Goal: Information Seeking & Learning: Learn about a topic

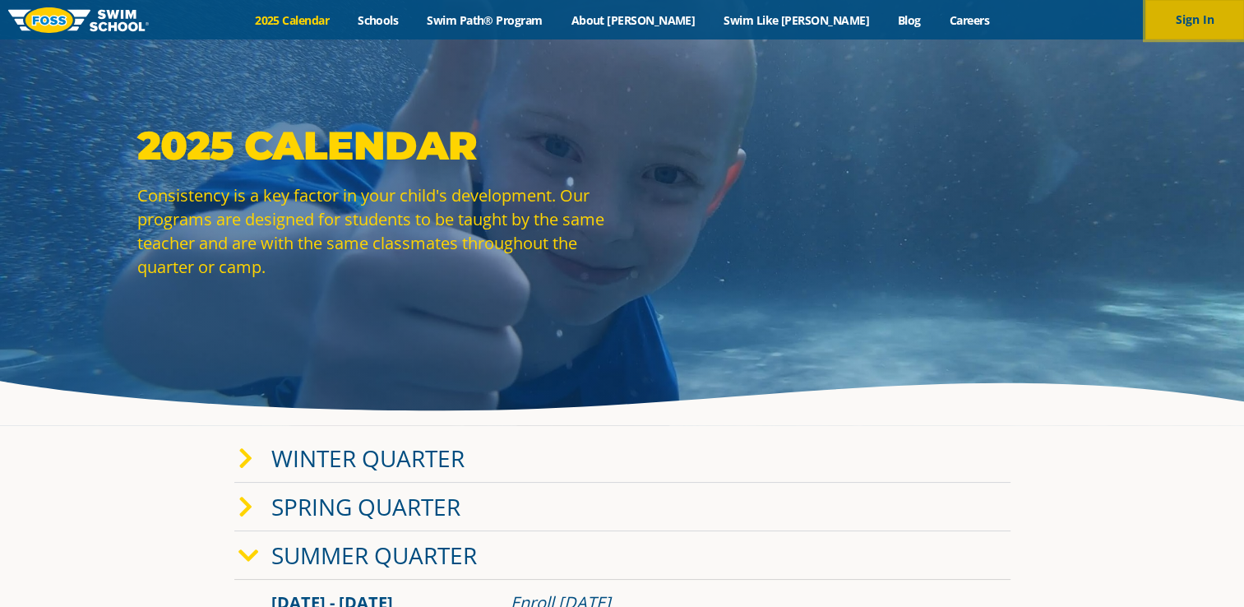
click at [1165, 18] on button "Sign In" at bounding box center [1194, 19] width 99 height 39
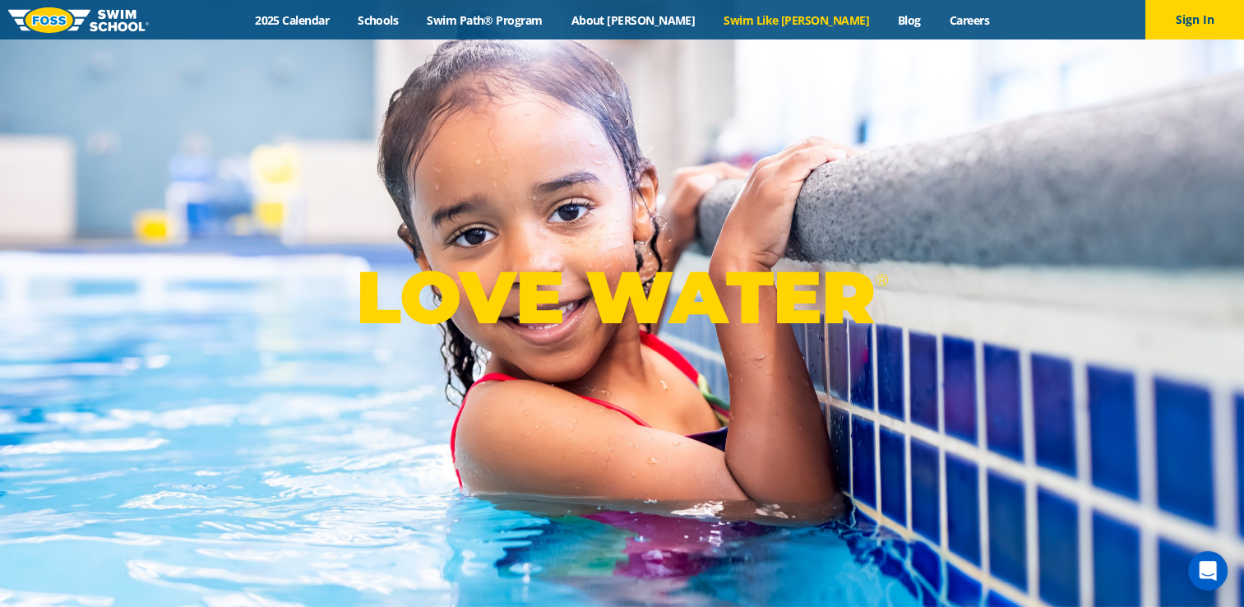
click at [766, 22] on link "Swim Like [PERSON_NAME]" at bounding box center [796, 20] width 174 height 16
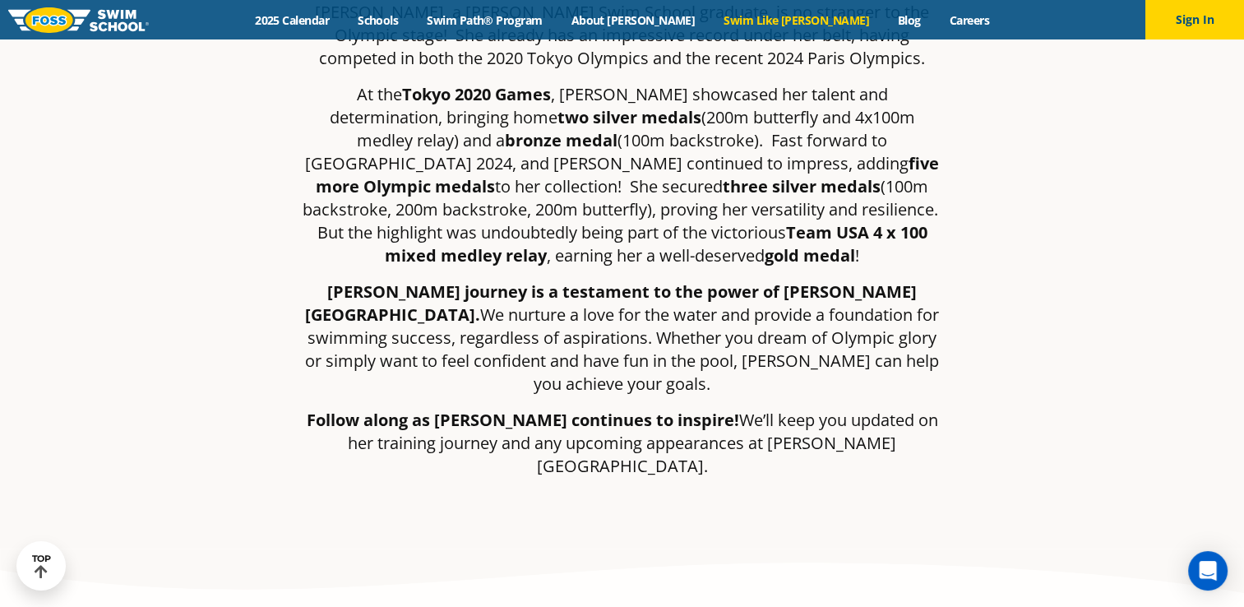
scroll to position [575, 0]
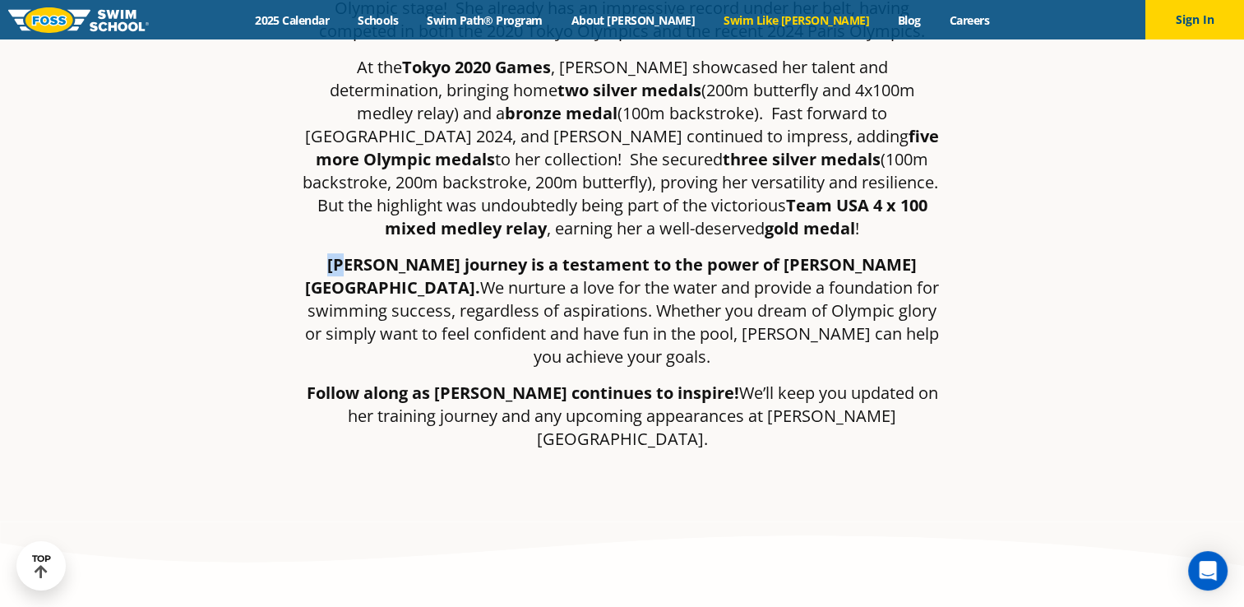
drag, startPoint x: 312, startPoint y: 268, endPoint x: 331, endPoint y: 270, distance: 19.0
click at [331, 270] on strong "Regan’s journey is a testament to the power of Foss Swim School." at bounding box center [610, 275] width 611 height 45
drag, startPoint x: 331, startPoint y: 270, endPoint x: 319, endPoint y: 298, distance: 30.5
click at [319, 298] on p "Regan’s journey is a testament to the power of Foss Swim School. We nurture a l…" at bounding box center [622, 310] width 641 height 115
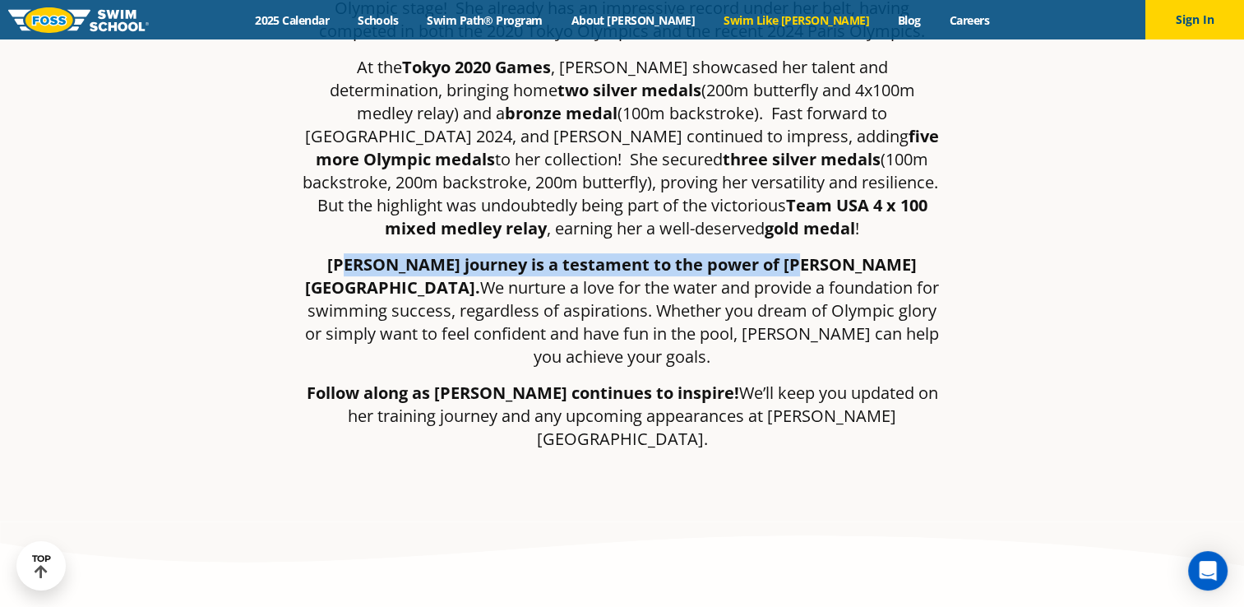
drag, startPoint x: 329, startPoint y: 275, endPoint x: 759, endPoint y: 257, distance: 431.0
click at [759, 257] on strong "Regan’s journey is a testament to the power of Foss Swim School." at bounding box center [610, 275] width 611 height 45
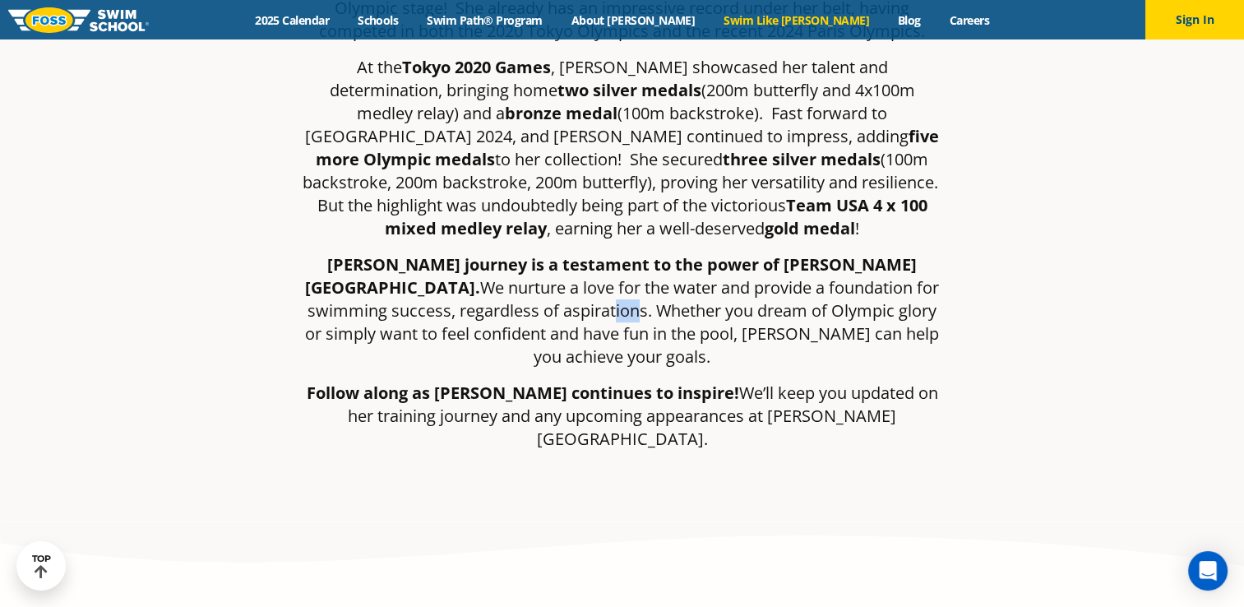
drag, startPoint x: 349, startPoint y: 299, endPoint x: 371, endPoint y: 299, distance: 22.2
click at [371, 299] on p "Regan’s journey is a testament to the power of Foss Swim School. We nurture a l…" at bounding box center [622, 310] width 641 height 115
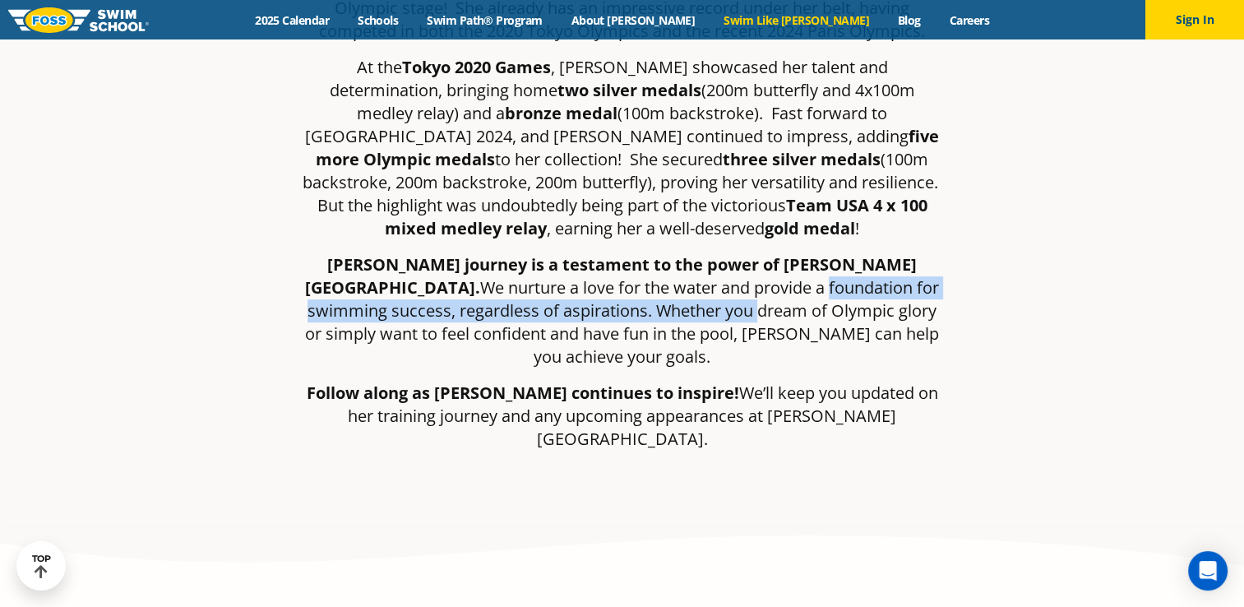
drag, startPoint x: 561, startPoint y: 278, endPoint x: 490, endPoint y: 300, distance: 74.9
click at [490, 300] on p "Regan’s journey is a testament to the power of Foss Swim School. We nurture a l…" at bounding box center [622, 310] width 641 height 115
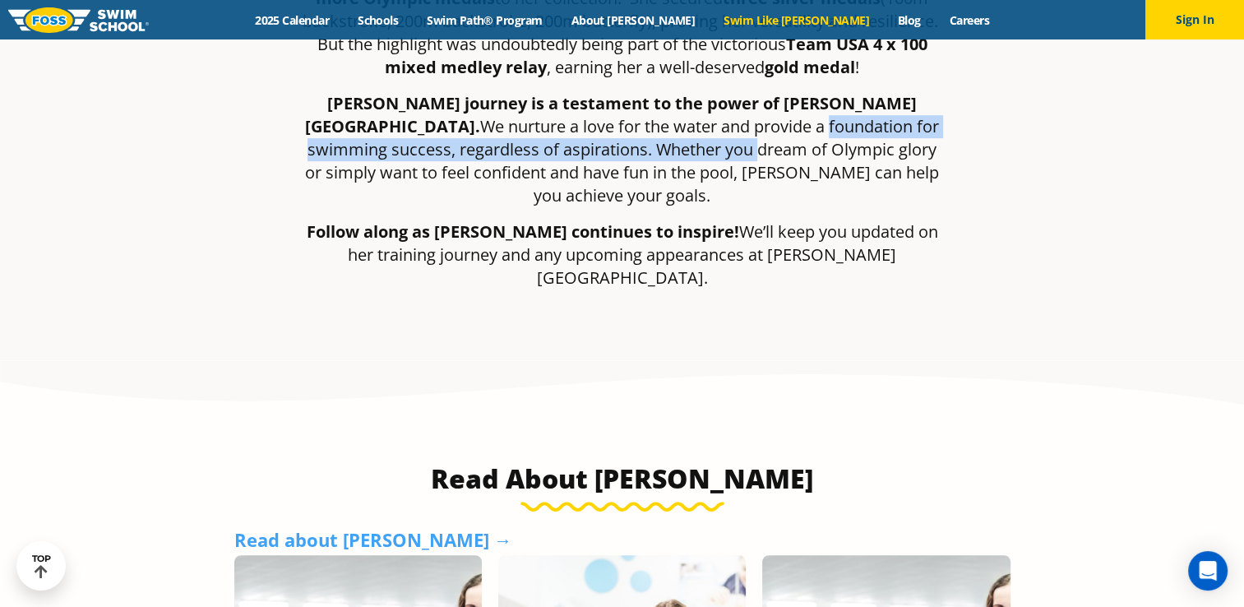
scroll to position [0, 0]
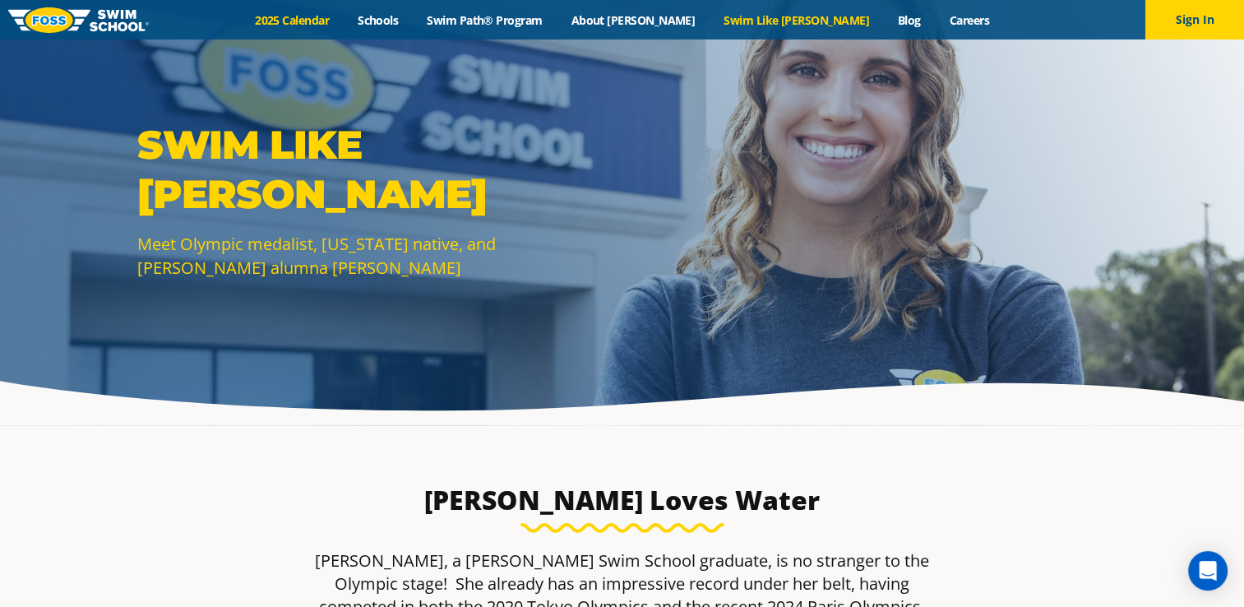
click at [344, 25] on link "2025 Calendar" at bounding box center [292, 20] width 103 height 16
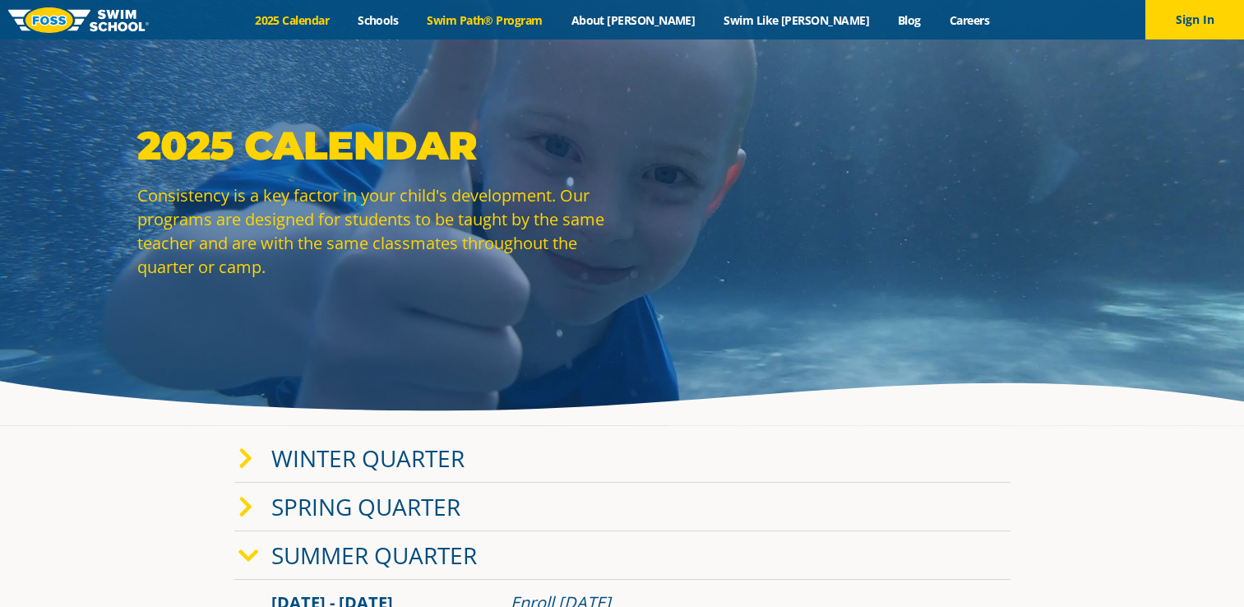
click at [534, 25] on link "Swim Path® Program" at bounding box center [485, 20] width 144 height 16
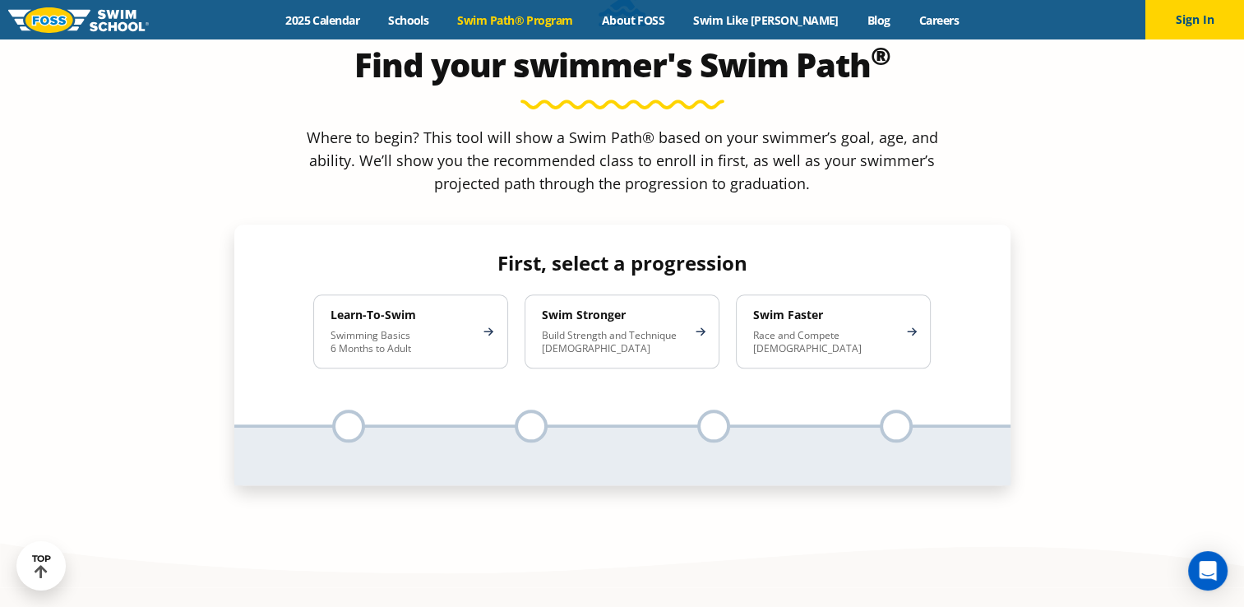
scroll to position [1562, 0]
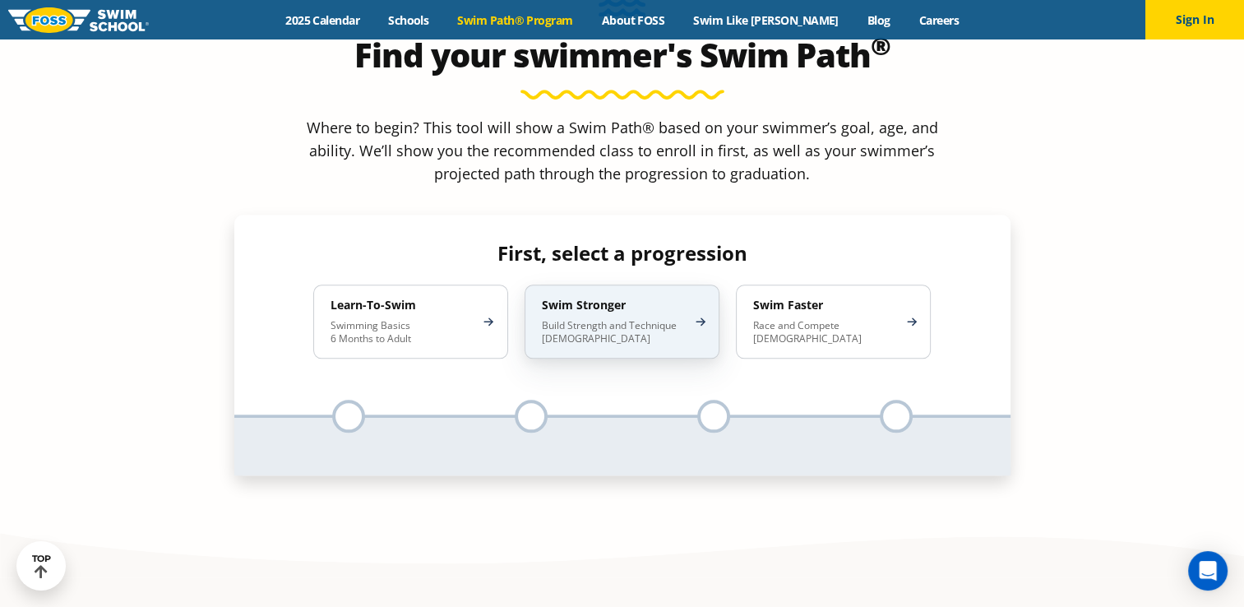
click at [628, 284] on div "Swim Stronger Build Strength and Technique [DEMOGRAPHIC_DATA]" at bounding box center [621, 321] width 195 height 74
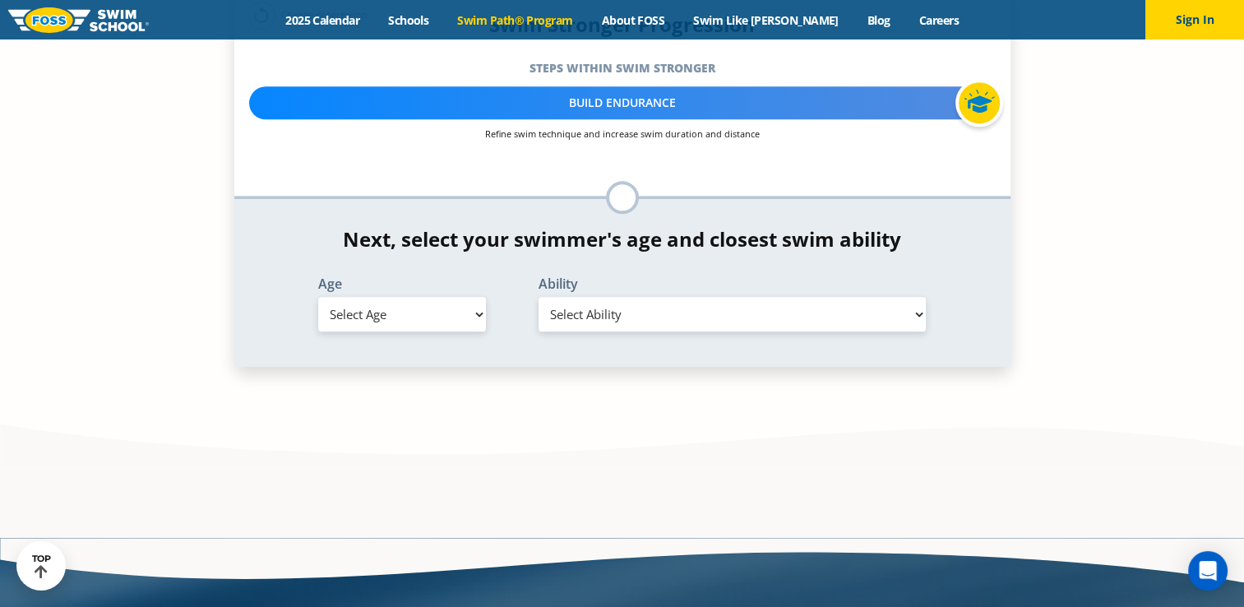
scroll to position [1808, 0]
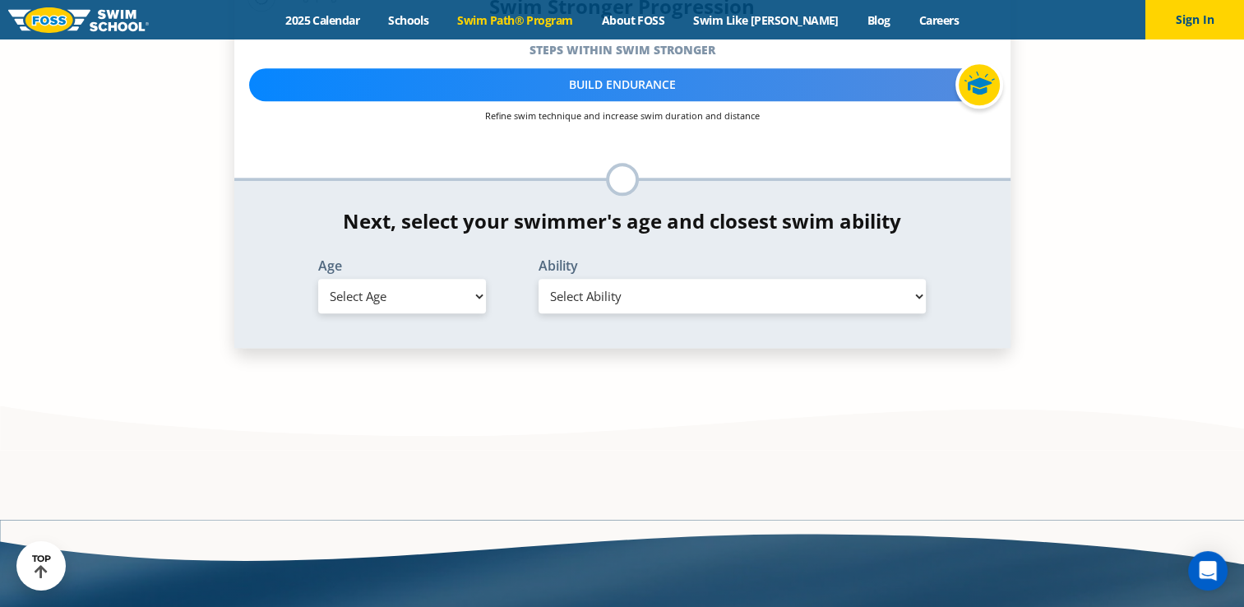
click at [468, 279] on select "Select Age [DEMOGRAPHIC_DATA] months - 1 year 1 year 2 years 3 years 4 years 5 …" at bounding box center [402, 296] width 168 height 35
click at [318, 279] on select "Select Age [DEMOGRAPHIC_DATA] months - 1 year 1 year 2 years 3 years 4 years 5 …" at bounding box center [402, 296] width 168 height 35
click at [464, 279] on select "Select Age [DEMOGRAPHIC_DATA] months - 1 year 1 year 2 years 3 years 4 years 5 …" at bounding box center [402, 296] width 168 height 35
select select "8-years"
click at [318, 279] on select "Select Age [DEMOGRAPHIC_DATA] months - 1 year 1 year 2 years 3 years 4 years 5 …" at bounding box center [402, 296] width 168 height 35
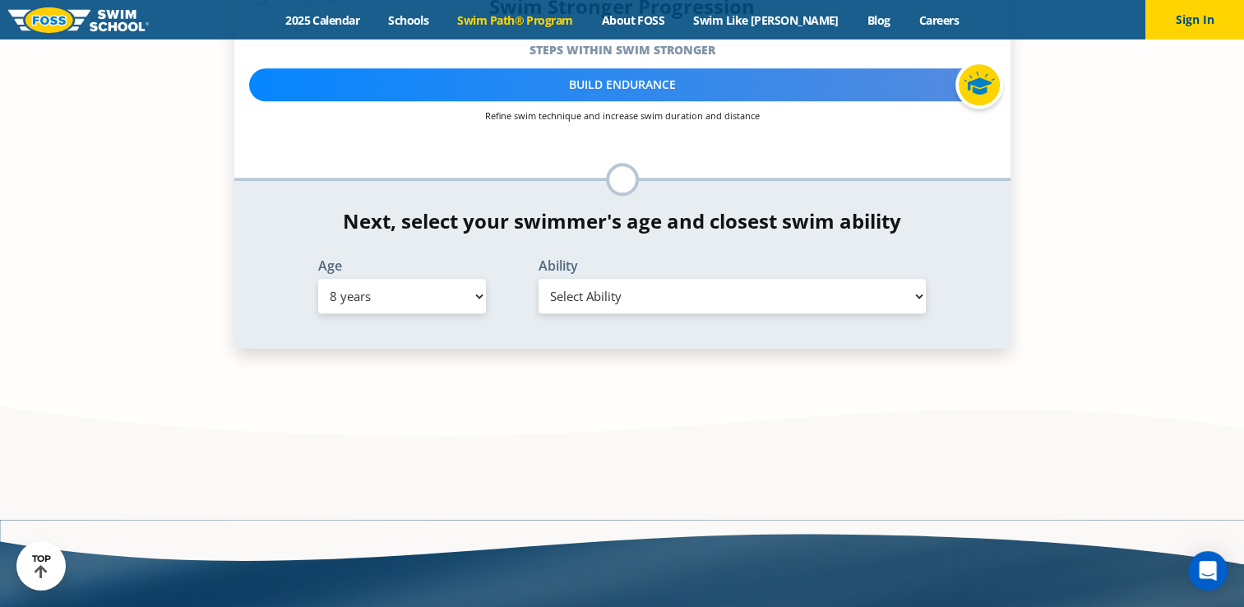
click at [648, 279] on select "Select Ability First in-water experience When in the water, reliant on a life j…" at bounding box center [732, 296] width 388 height 35
click at [538, 279] on select "Select Ability First in-water experience When in the water, reliant on a life j…" at bounding box center [732, 296] width 388 height 35
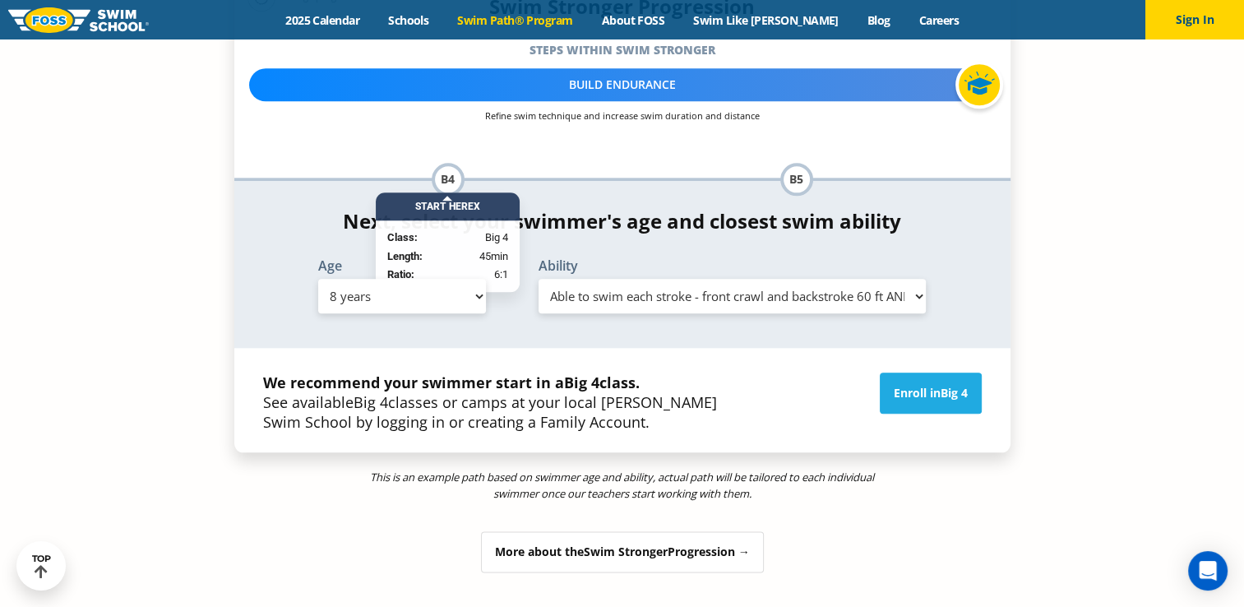
click at [644, 279] on select "Select Ability First in-water experience When in the water, reliant on a life j…" at bounding box center [732, 296] width 388 height 35
select select "8-years-swims-each-stroke-front-crawl-and-backstroke-75-ft-and-breaststroke-but…"
click at [538, 279] on select "Select Ability First in-water experience When in the water, reliant on a life j…" at bounding box center [732, 296] width 388 height 35
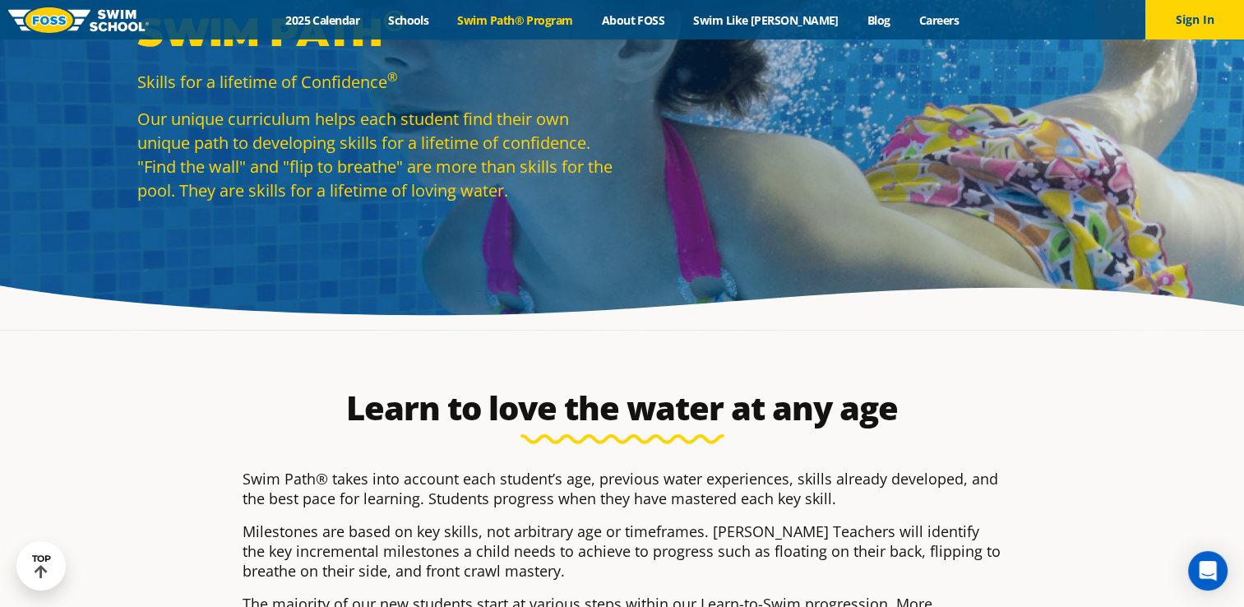
scroll to position [82, 0]
